Goal: Find specific page/section: Find specific page/section

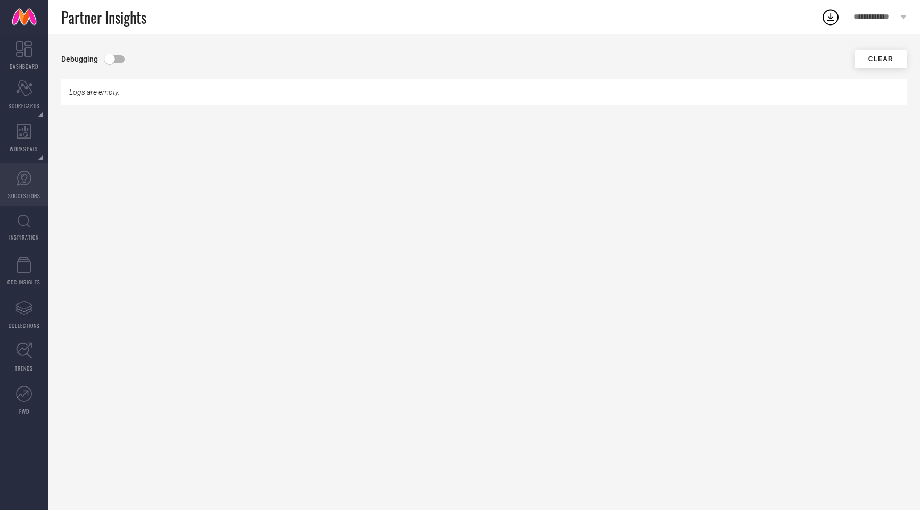
click at [20, 186] on link "SUGGESTIONS" at bounding box center [24, 184] width 48 height 43
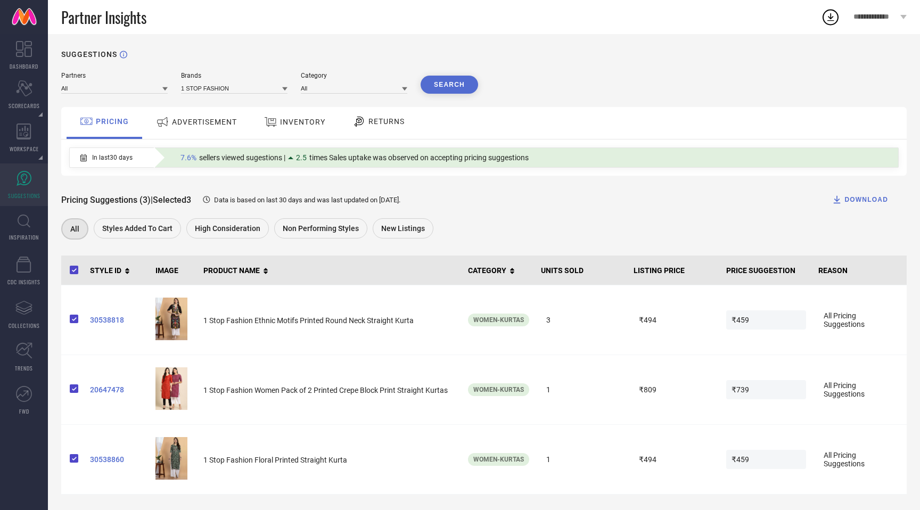
scroll to position [2, 0]
drag, startPoint x: 60, startPoint y: 15, endPoint x: 168, endPoint y: 19, distance: 108.2
click at [168, 20] on div "Partner Insights" at bounding box center [434, 17] width 773 height 34
click at [183, 120] on span "ADVERTISEMENT" at bounding box center [204, 121] width 65 height 9
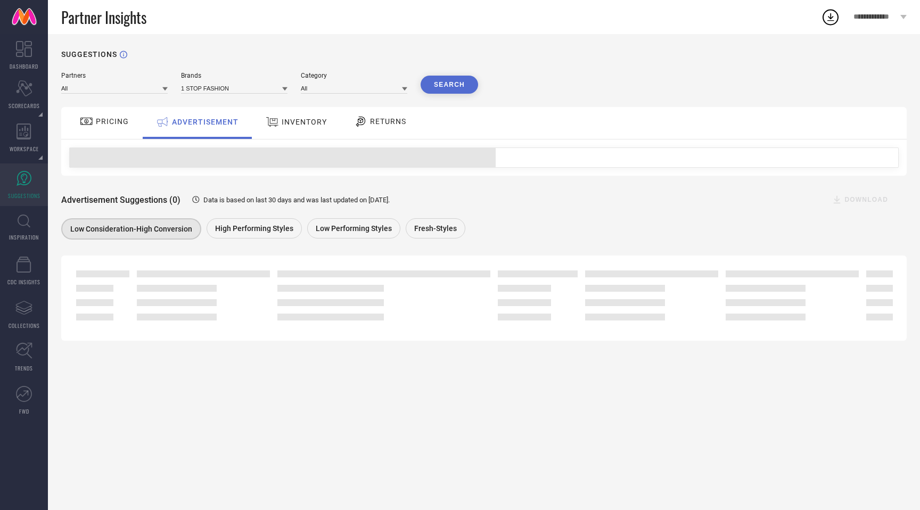
click at [260, 122] on div "INVENTORY" at bounding box center [296, 123] width 88 height 32
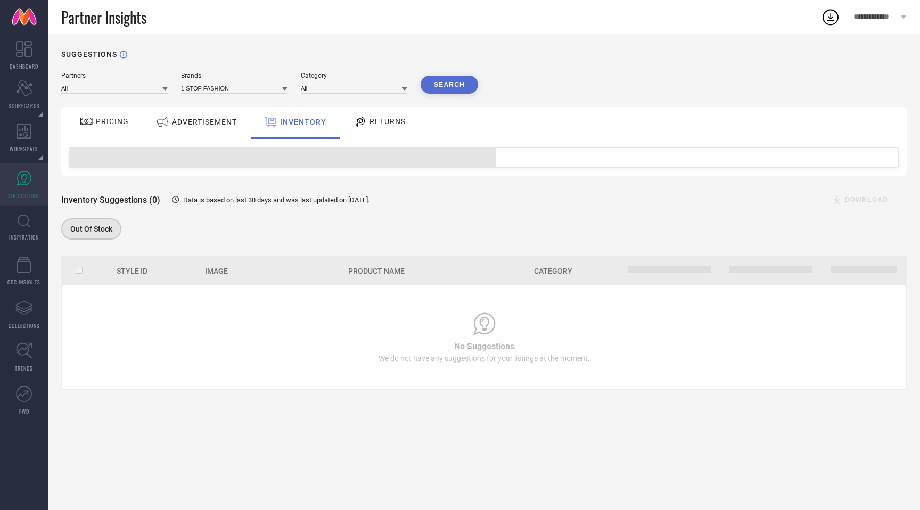
click at [363, 123] on icon at bounding box center [361, 122] width 10 height 10
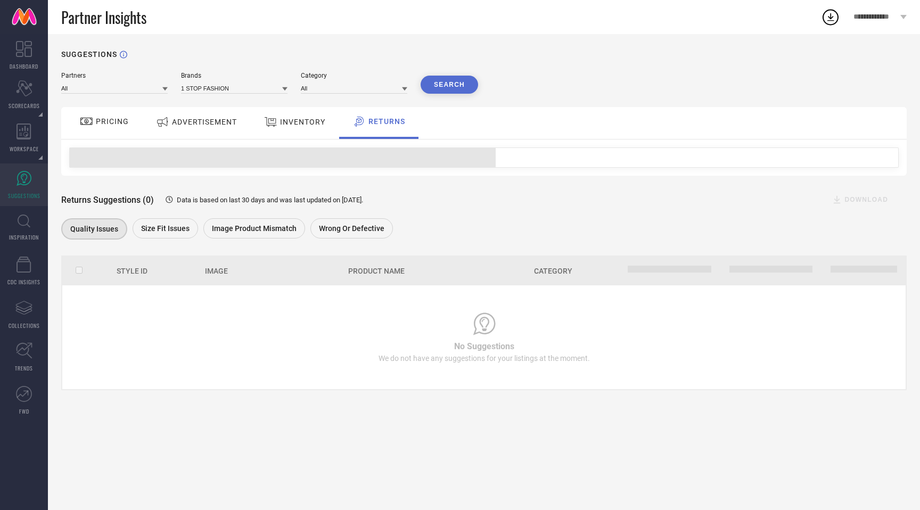
click at [110, 119] on span "PRICING" at bounding box center [112, 121] width 33 height 9
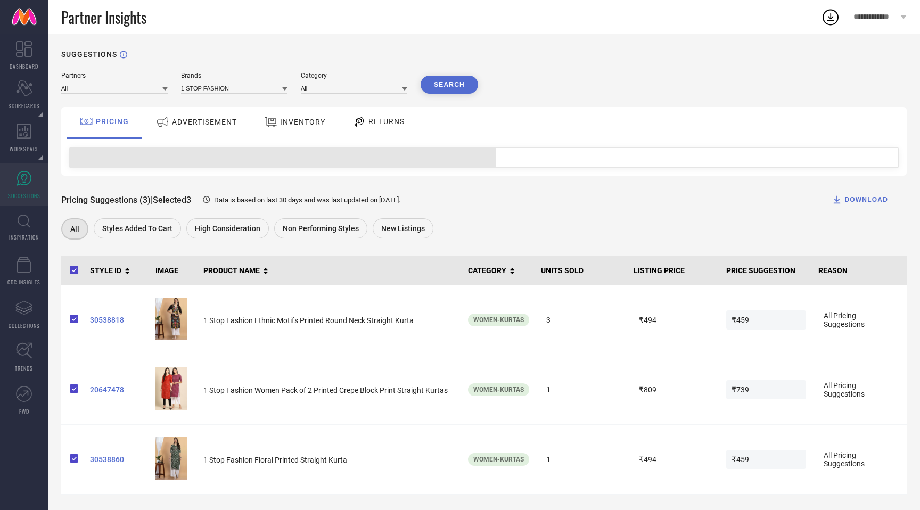
click at [211, 120] on span "ADVERTISEMENT" at bounding box center [204, 122] width 65 height 9
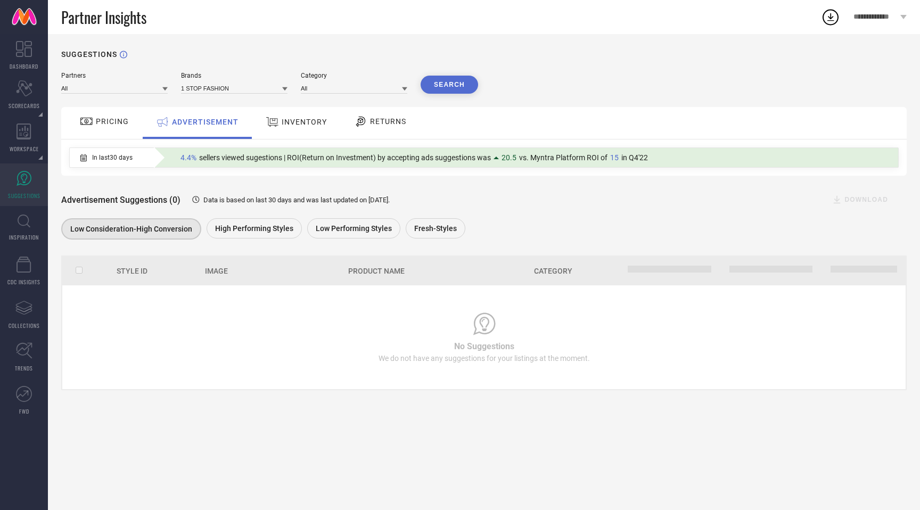
click at [284, 119] on span "INVENTORY" at bounding box center [304, 122] width 45 height 9
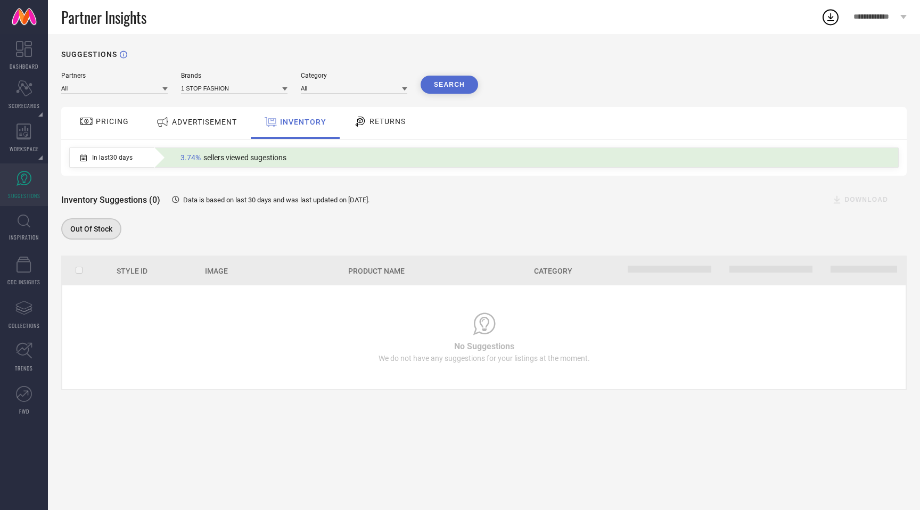
click at [380, 129] on div "RETURNS" at bounding box center [380, 121] width 58 height 18
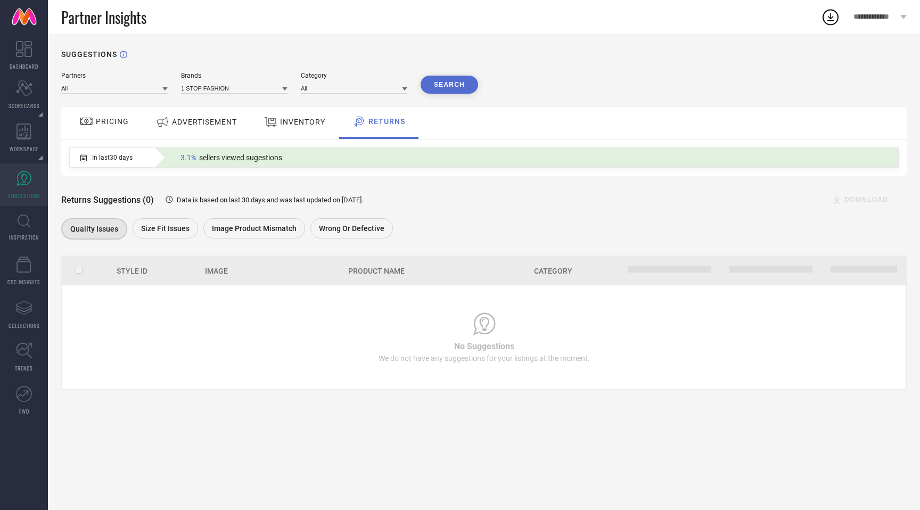
click at [112, 128] on div "PRICING" at bounding box center [104, 121] width 54 height 18
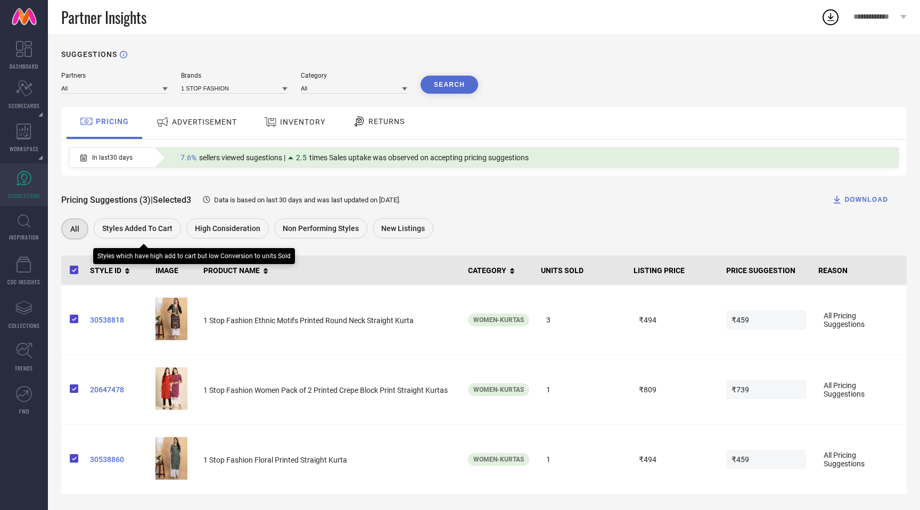
click at [133, 236] on div "Styles Added To Cart" at bounding box center [137, 228] width 87 height 20
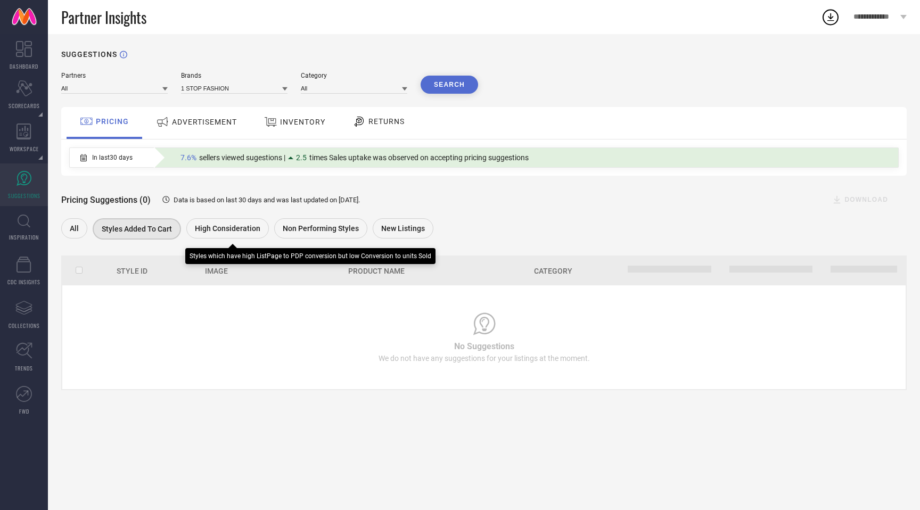
click at [211, 226] on span "High Consideration" at bounding box center [227, 228] width 65 height 9
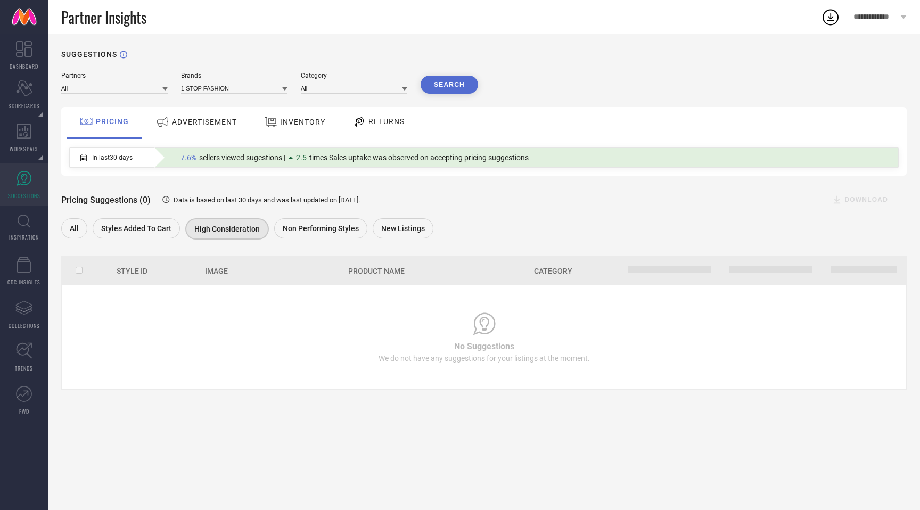
click at [184, 127] on div "ADVERTISEMENT" at bounding box center [196, 121] width 86 height 19
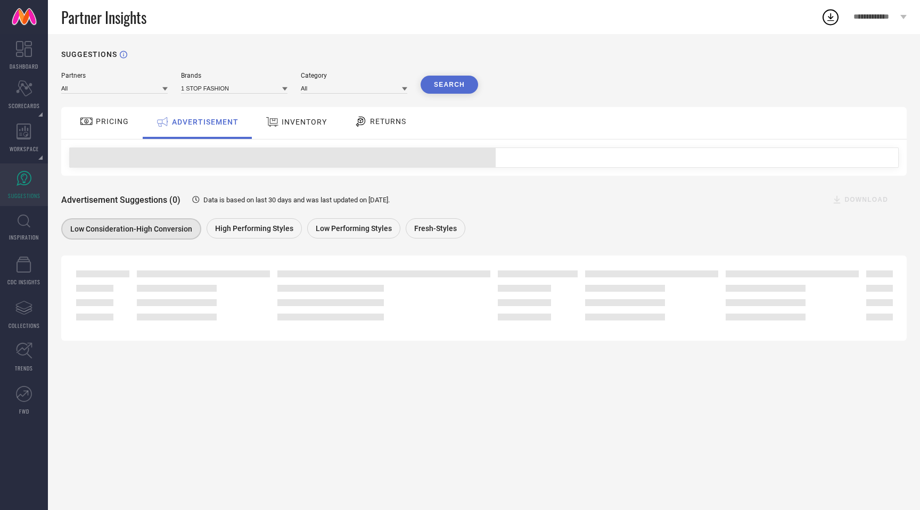
click at [301, 113] on div "INVENTORY" at bounding box center [296, 121] width 67 height 19
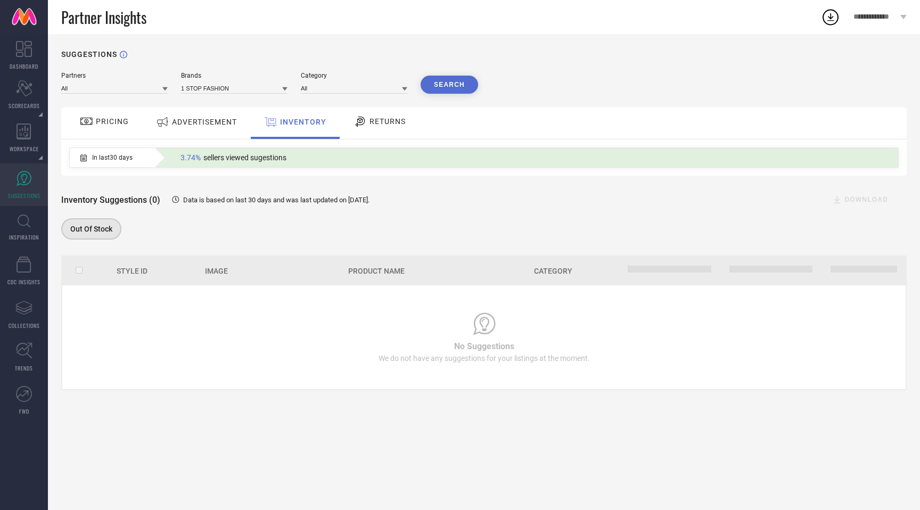
click at [113, 125] on span "PRICING" at bounding box center [112, 121] width 33 height 9
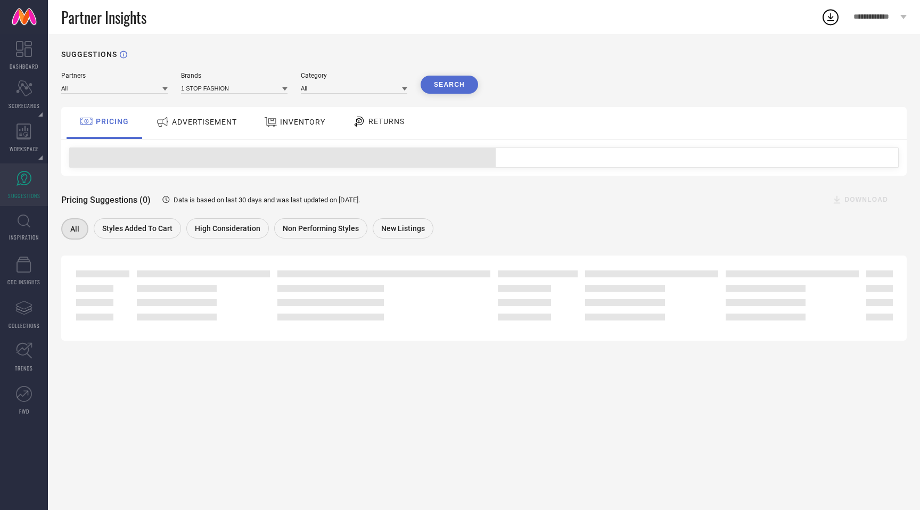
click at [193, 125] on span "ADVERTISEMENT" at bounding box center [204, 122] width 65 height 9
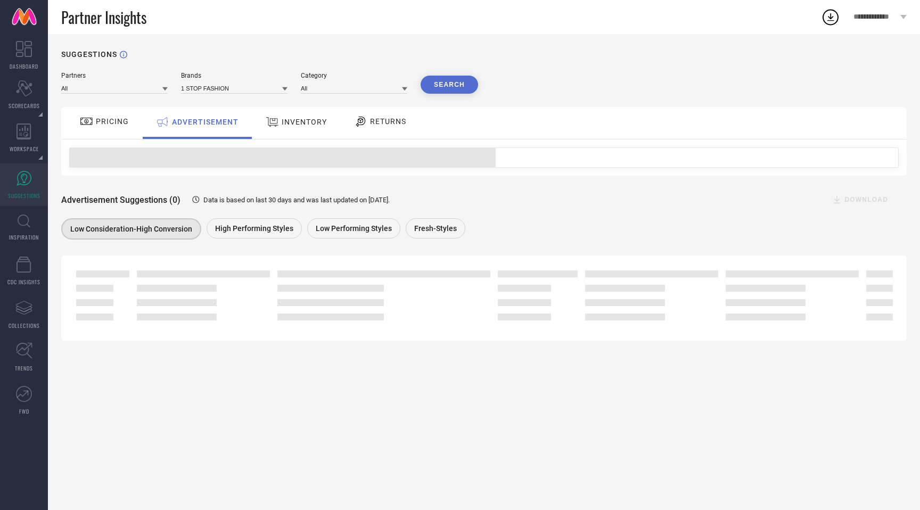
click at [278, 129] on div at bounding box center [274, 122] width 16 height 14
